Goal: Task Accomplishment & Management: Use online tool/utility

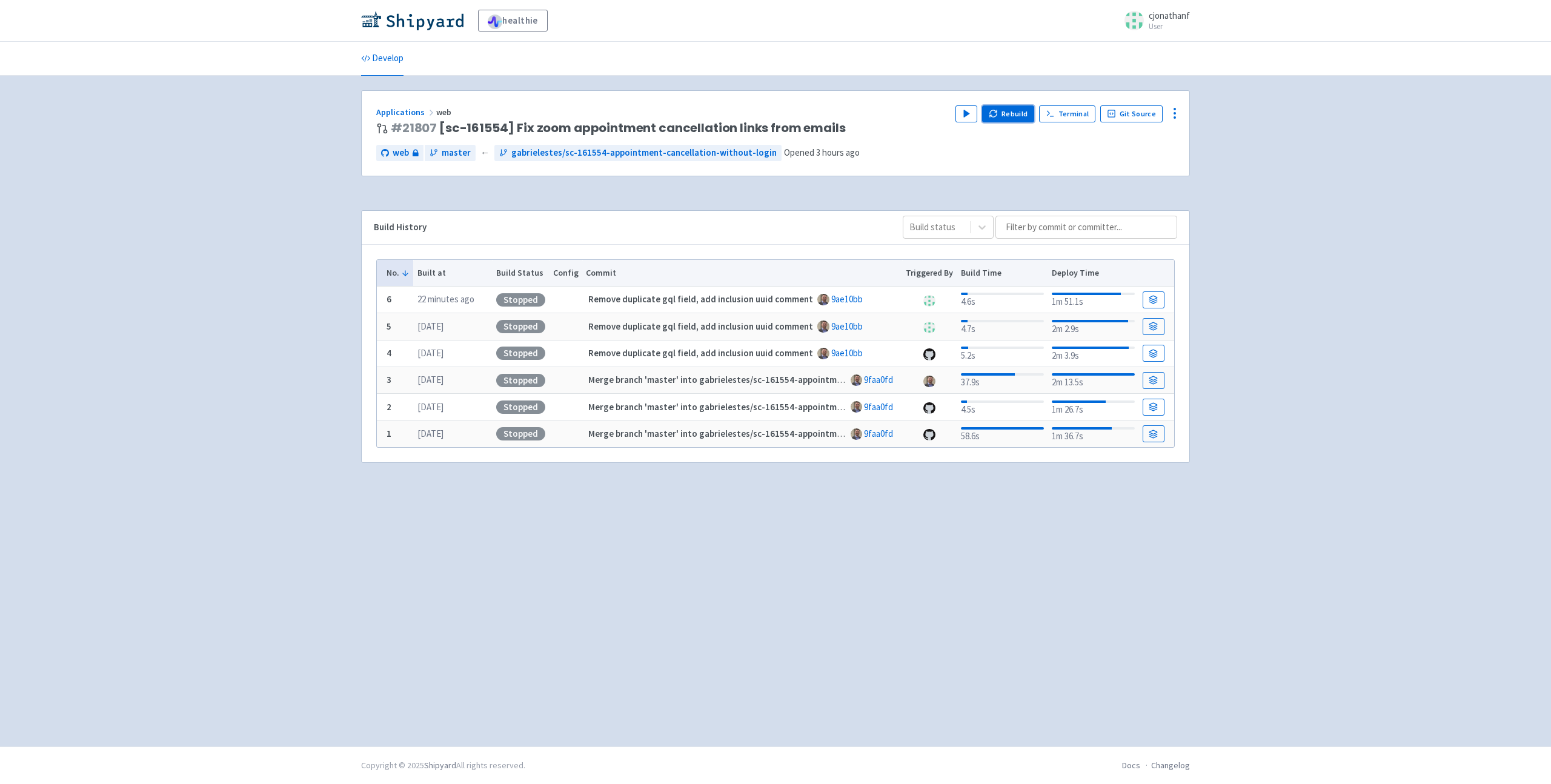
click at [1017, 115] on button "Rebuild" at bounding box center [1008, 113] width 52 height 17
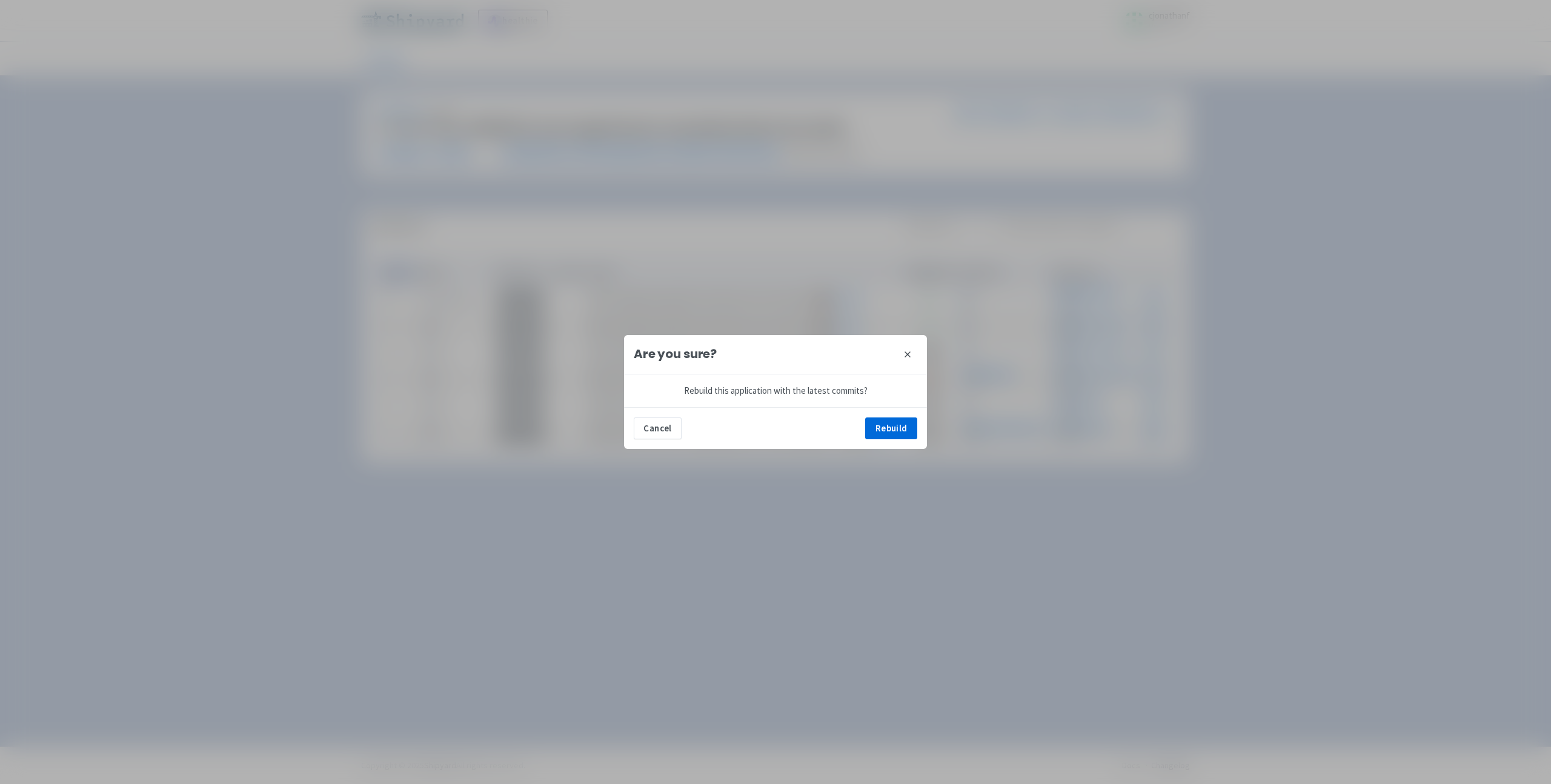
click at [874, 412] on div "Cancel Rebuild" at bounding box center [775, 428] width 303 height 42
click at [882, 426] on button "Rebuild" at bounding box center [891, 428] width 52 height 22
